Goal: Transaction & Acquisition: Purchase product/service

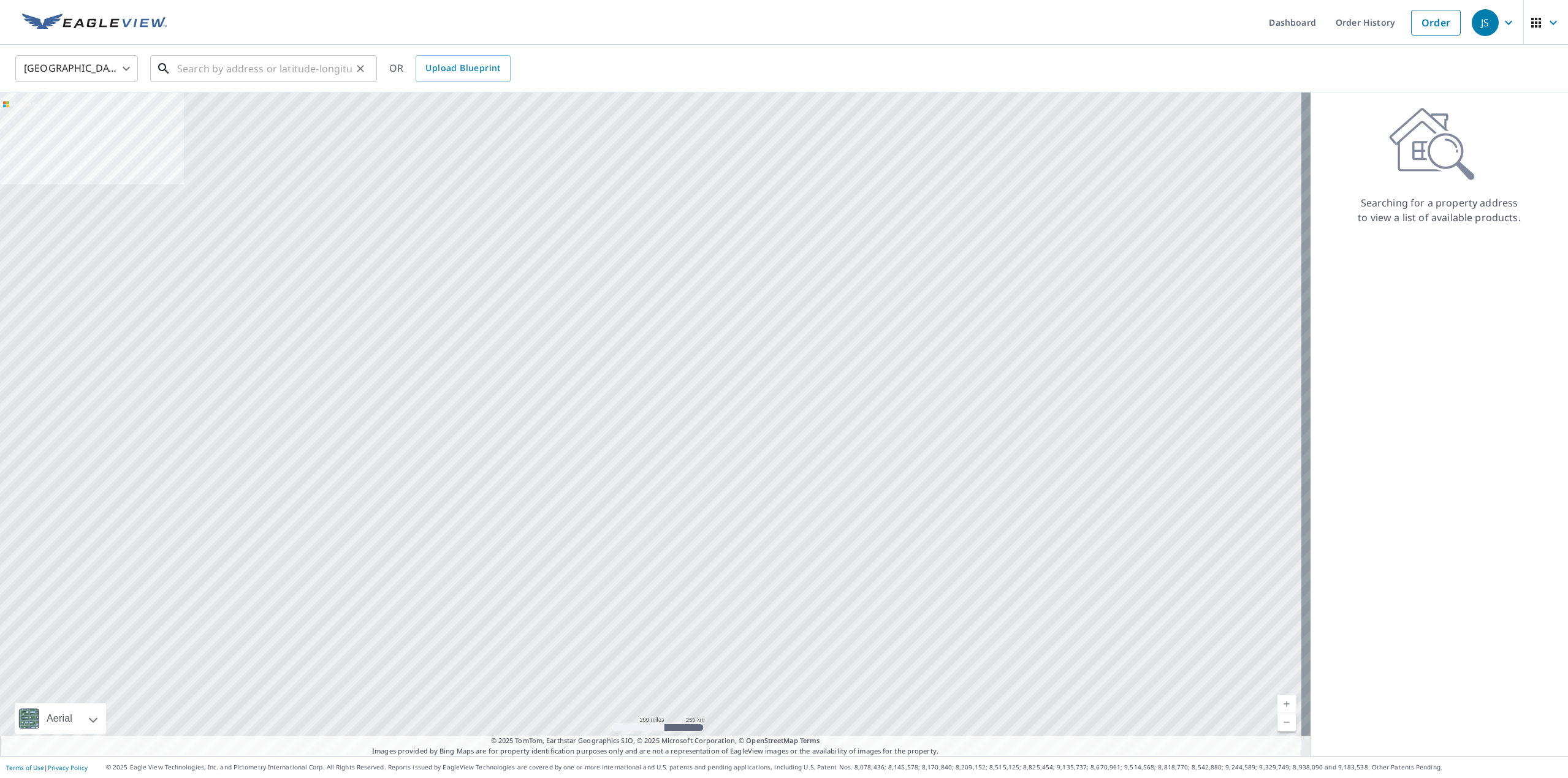
click at [278, 74] on input "text" at bounding box center [265, 68] width 175 height 34
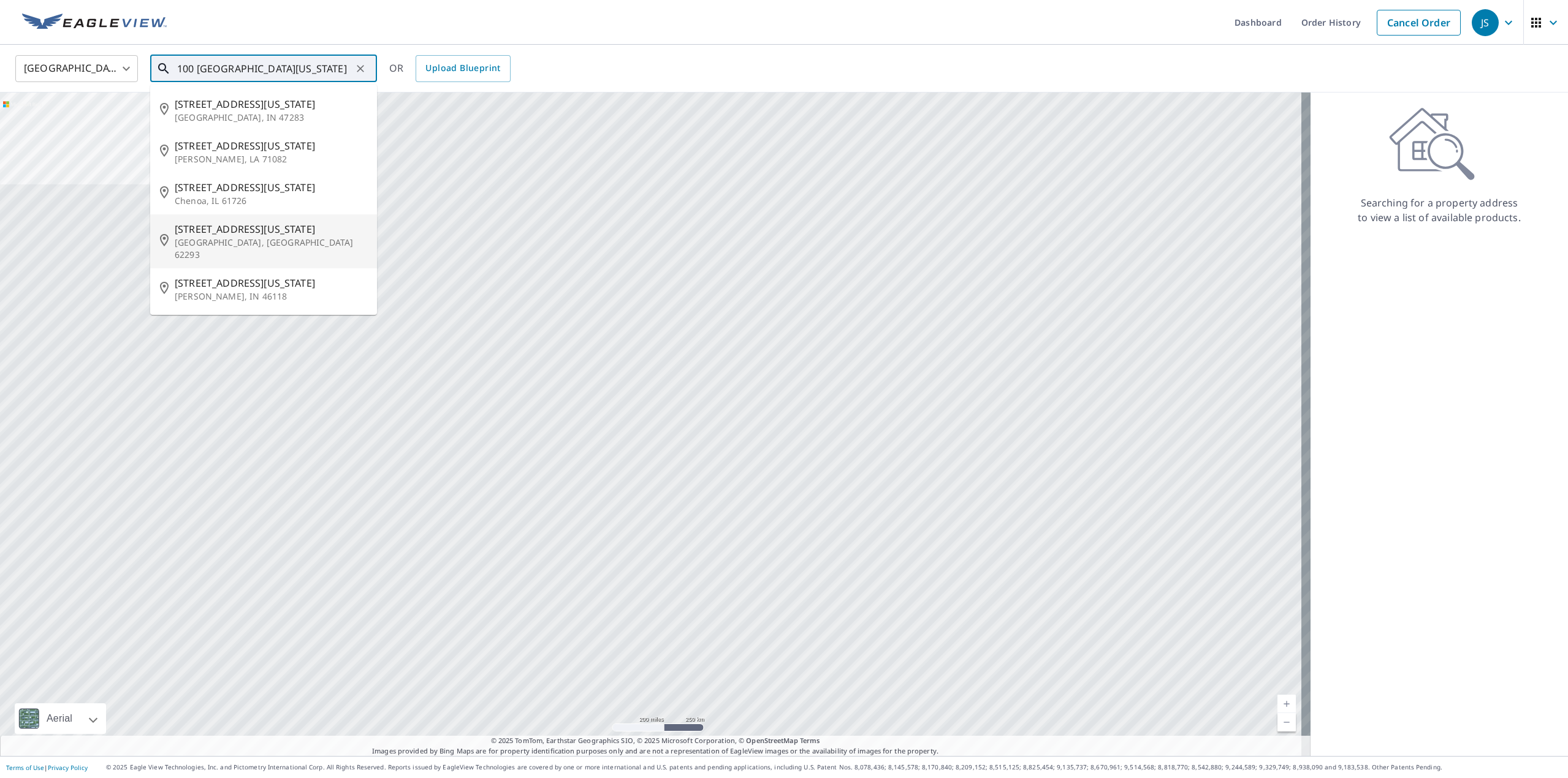
click at [248, 247] on p "[GEOGRAPHIC_DATA], [GEOGRAPHIC_DATA] 62293" at bounding box center [271, 249] width 192 height 24
type input "[STREET_ADDRESS][US_STATE]"
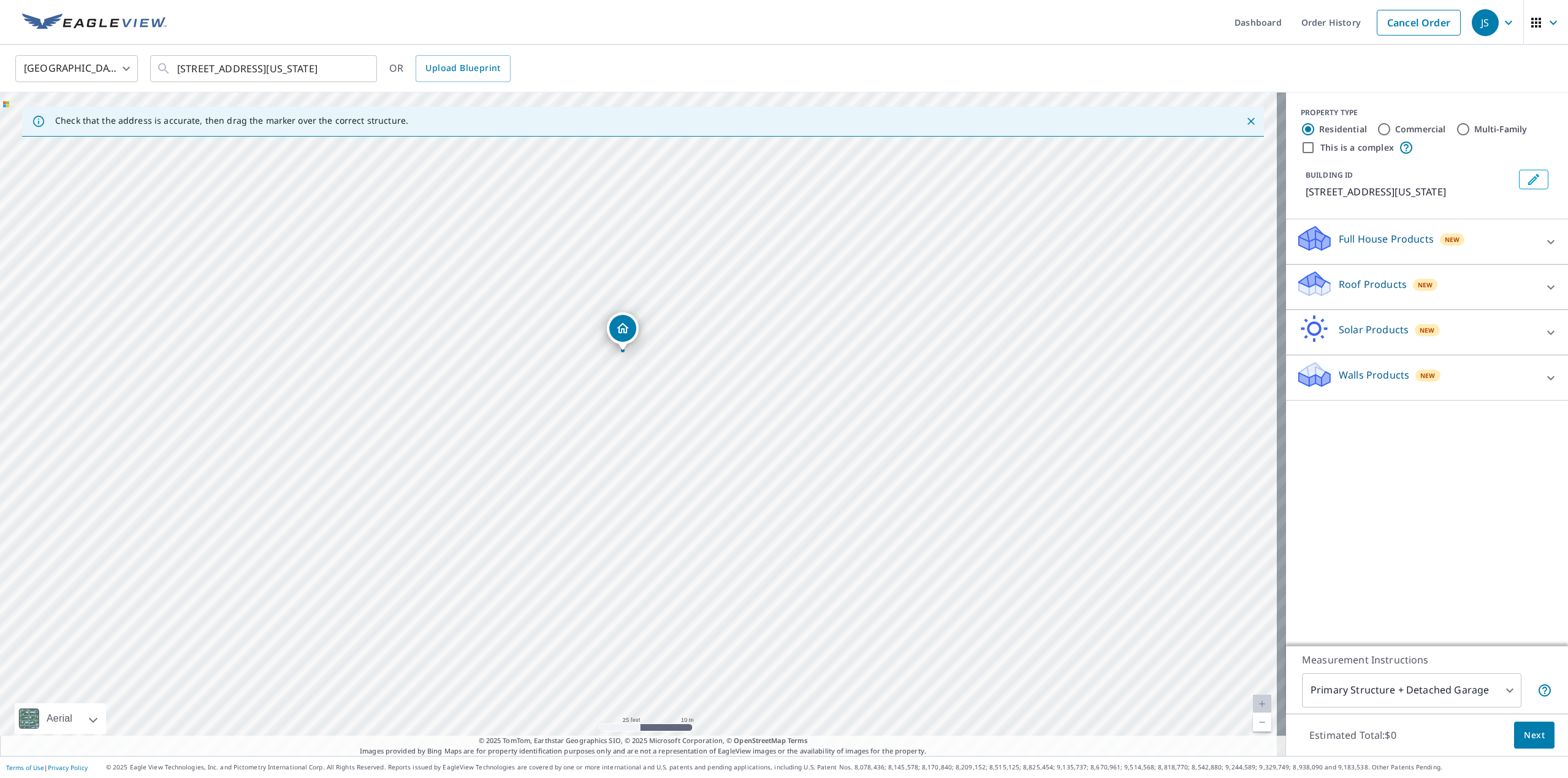
click at [1491, 282] on div "Roof Products New" at bounding box center [1416, 286] width 240 height 35
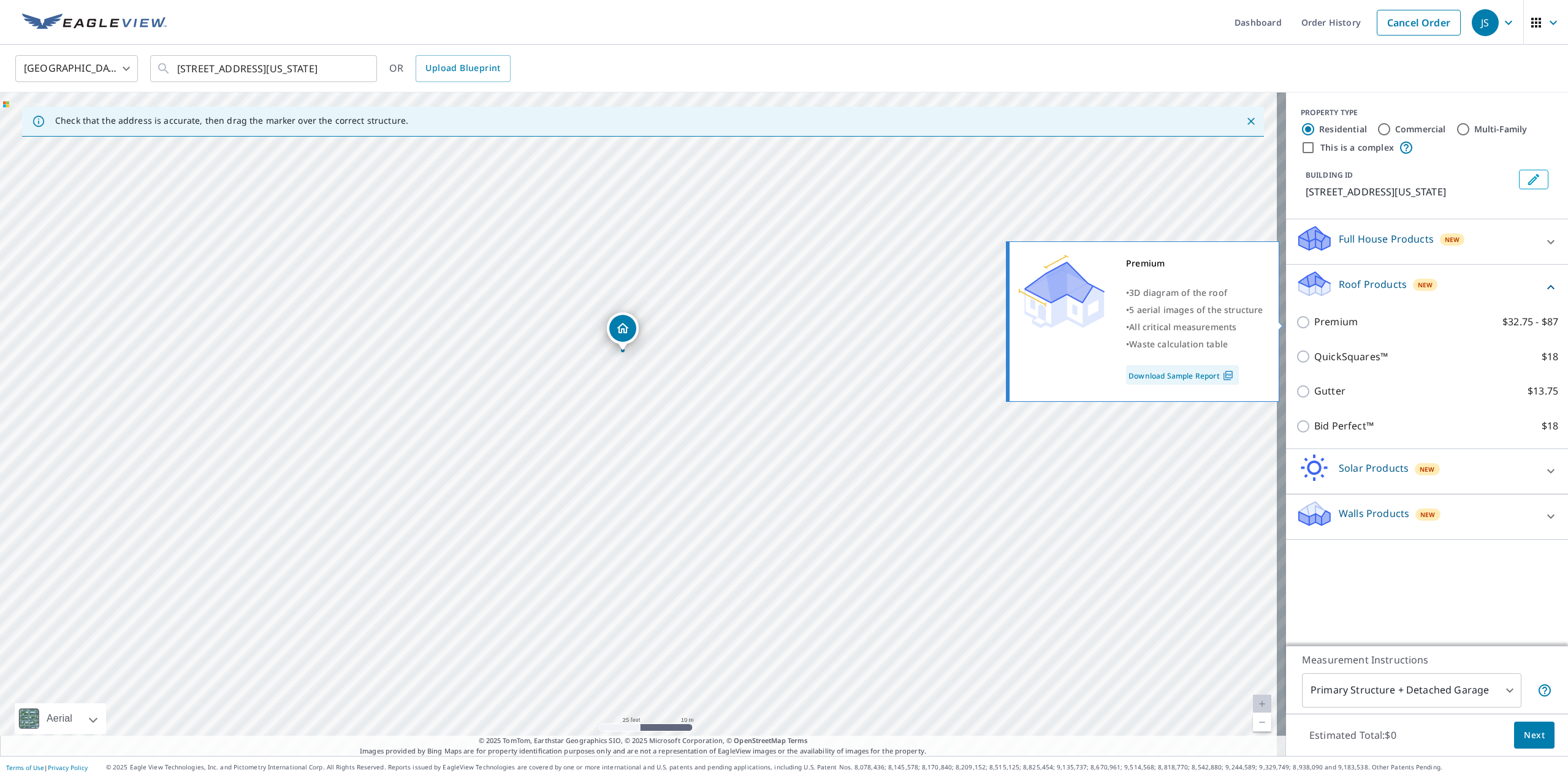
click at [1333, 324] on p "Premium" at bounding box center [1336, 321] width 43 height 15
click at [1315, 324] on input "Premium $32.75 - $87" at bounding box center [1305, 322] width 19 height 15
checkbox input "true"
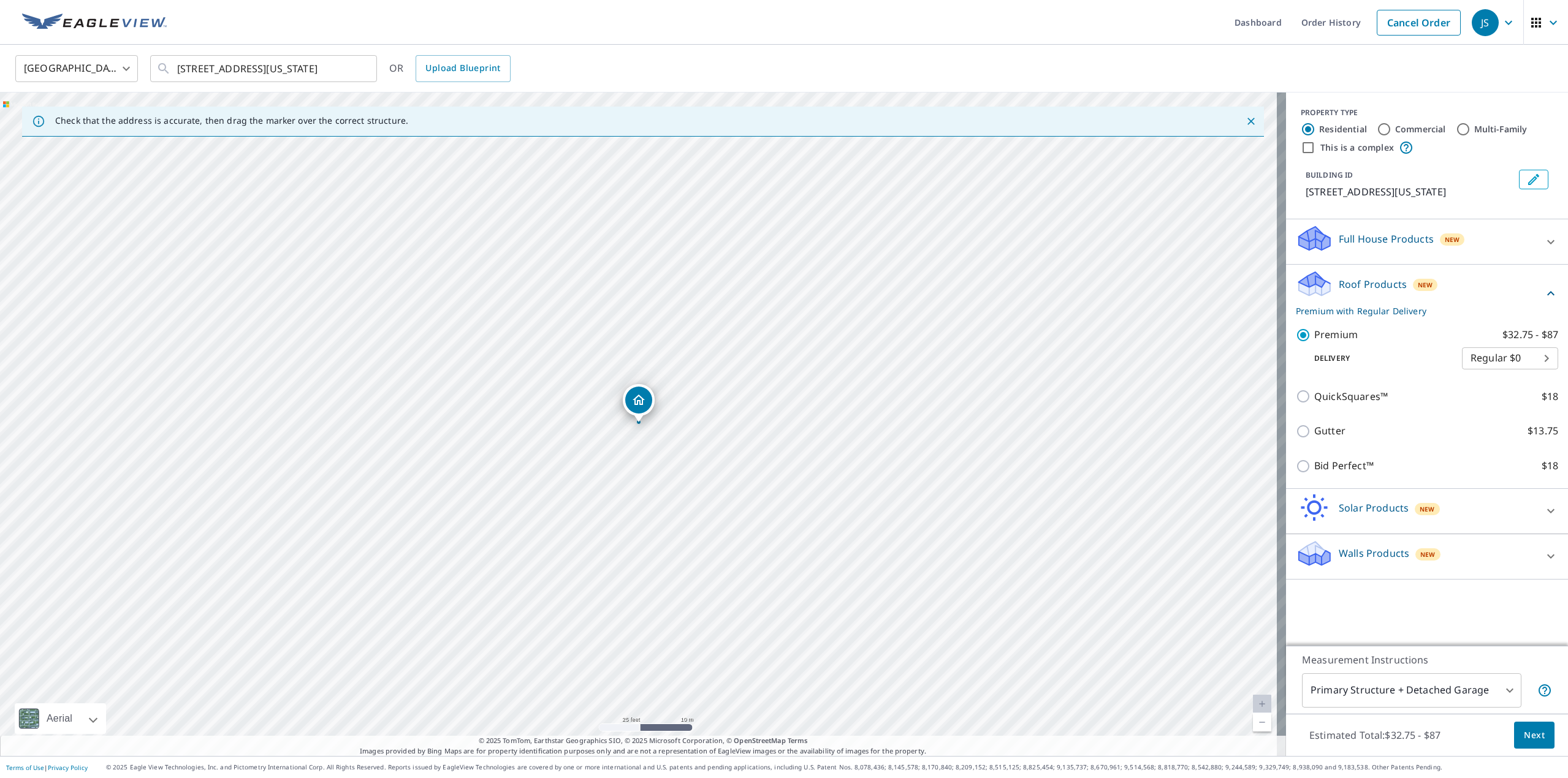
click at [1514, 736] on button "Next" at bounding box center [1535, 736] width 41 height 28
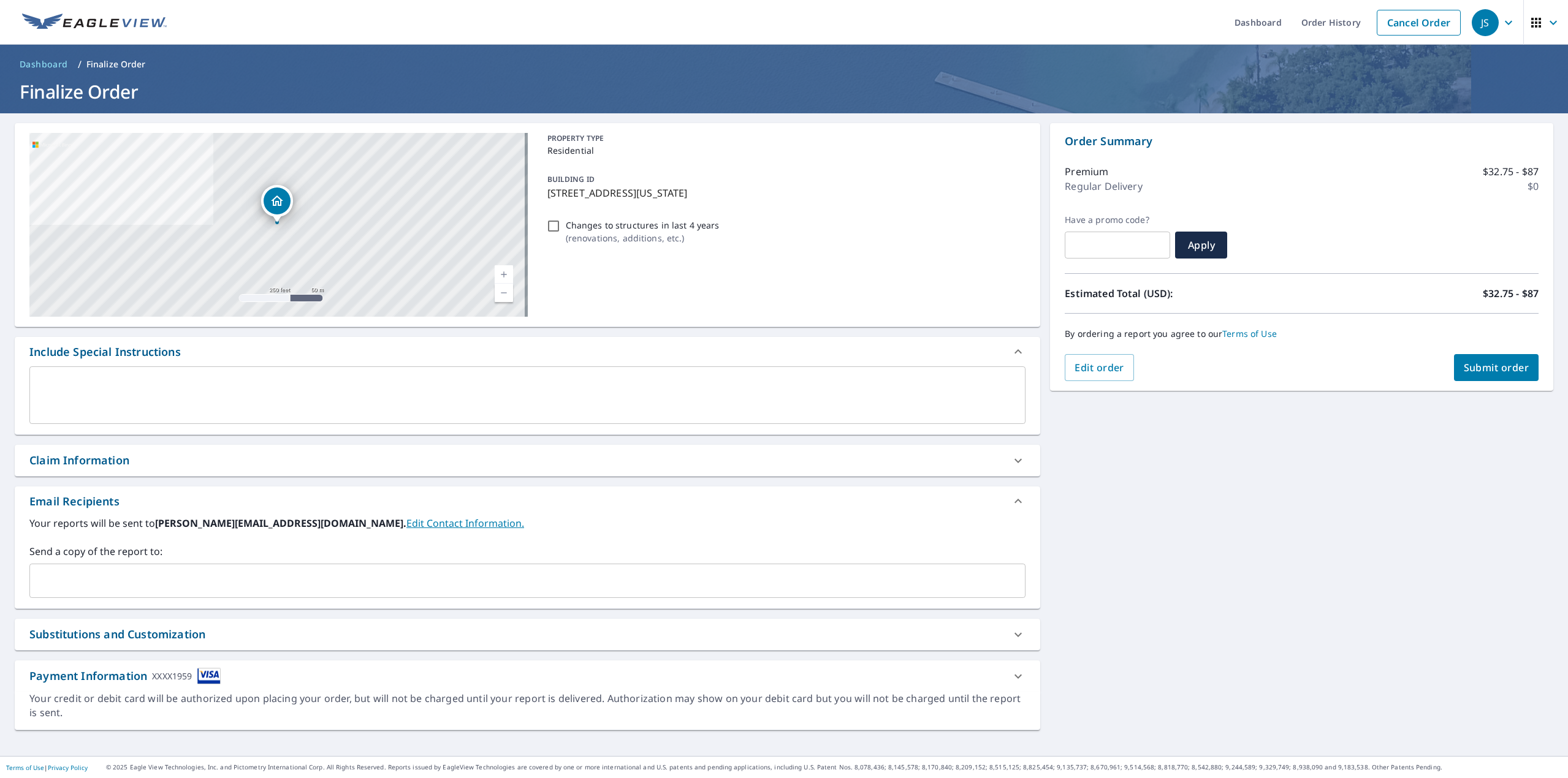
click at [153, 463] on div "Claim Information" at bounding box center [516, 461] width 975 height 16
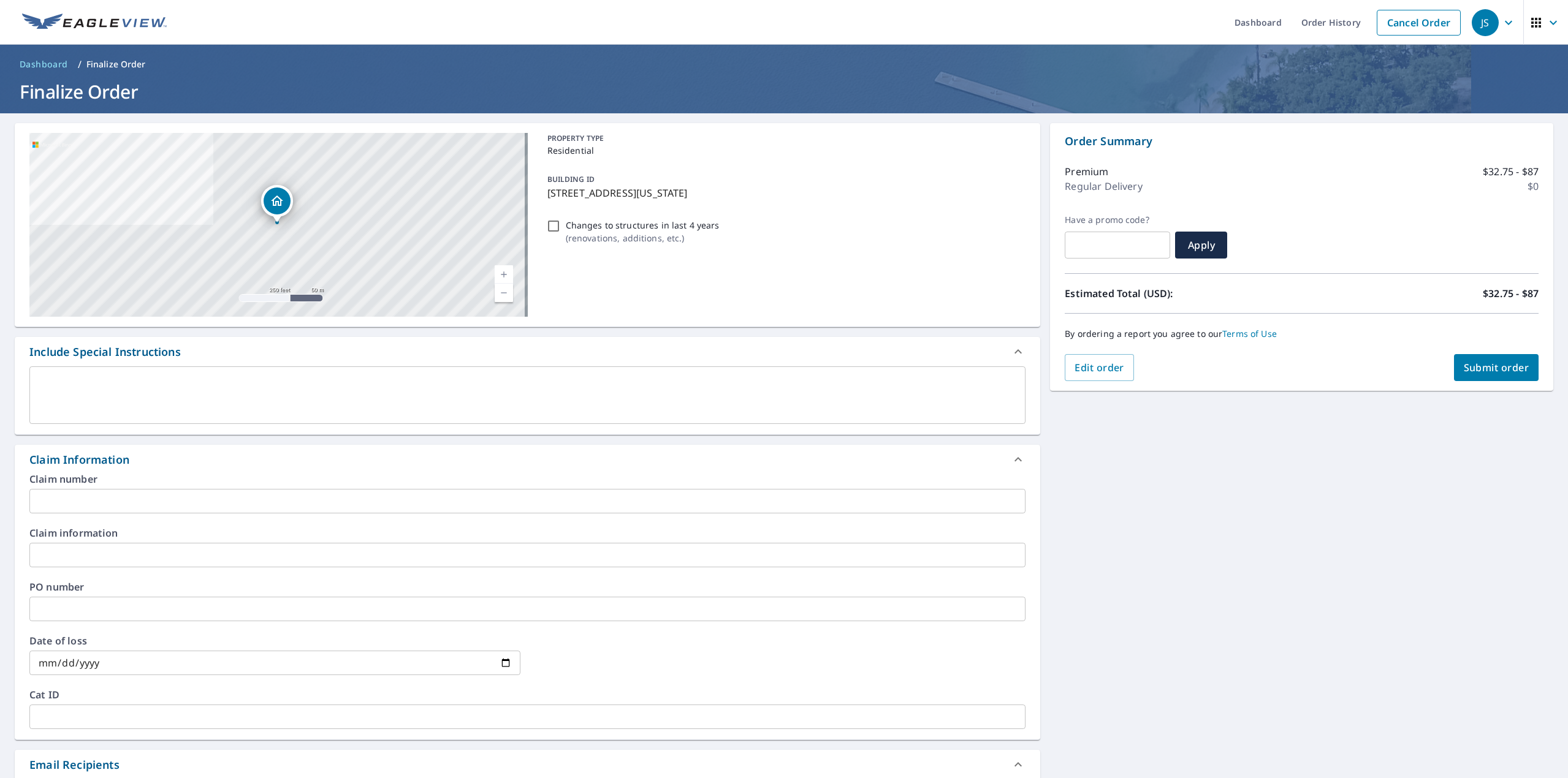
click at [95, 563] on input "text" at bounding box center [528, 555] width 996 height 24
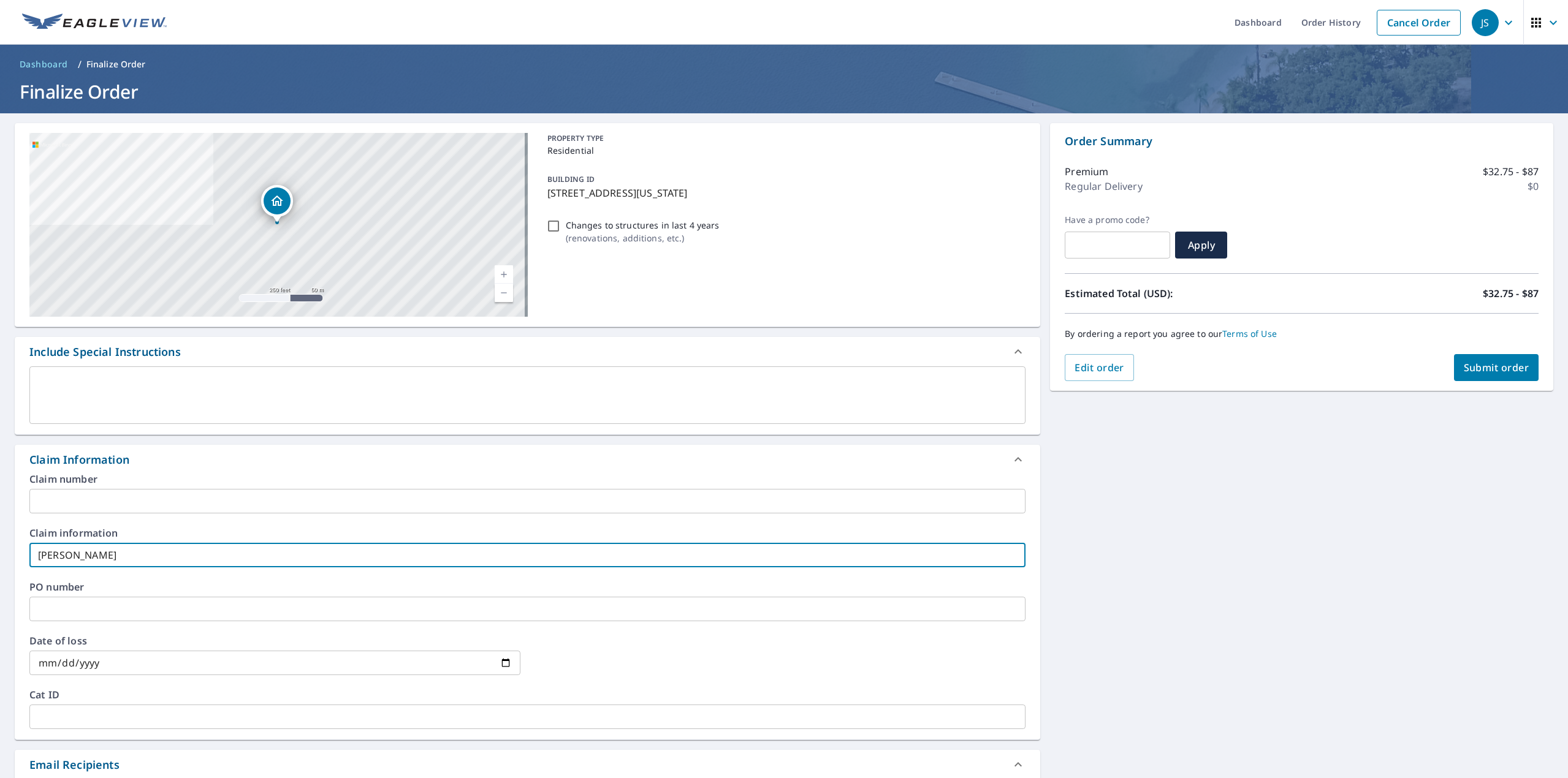
type input "[PERSON_NAME]"
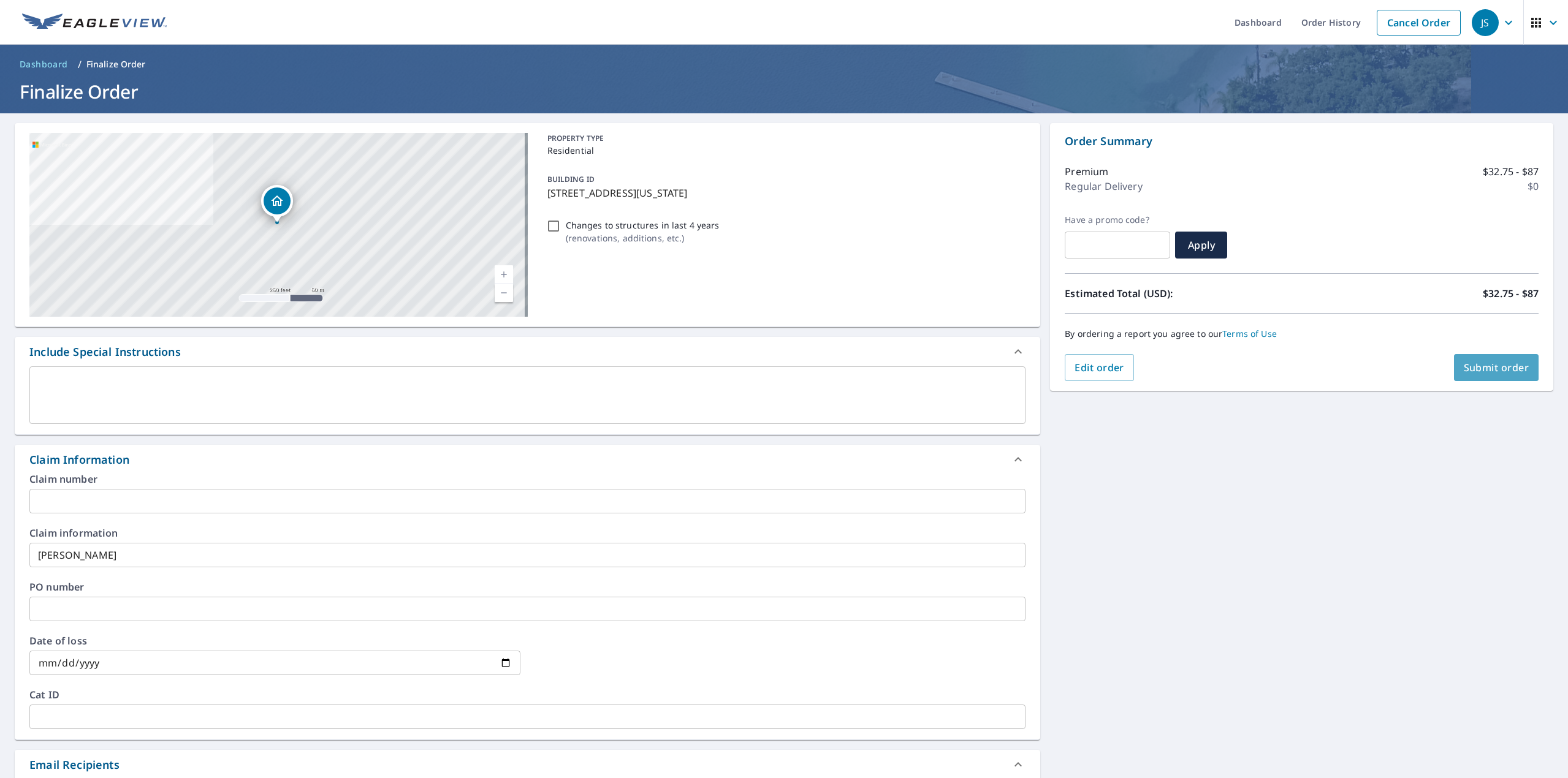
click at [1464, 374] on span "Submit order" at bounding box center [1496, 368] width 66 height 14
